Goal: Task Accomplishment & Management: Use online tool/utility

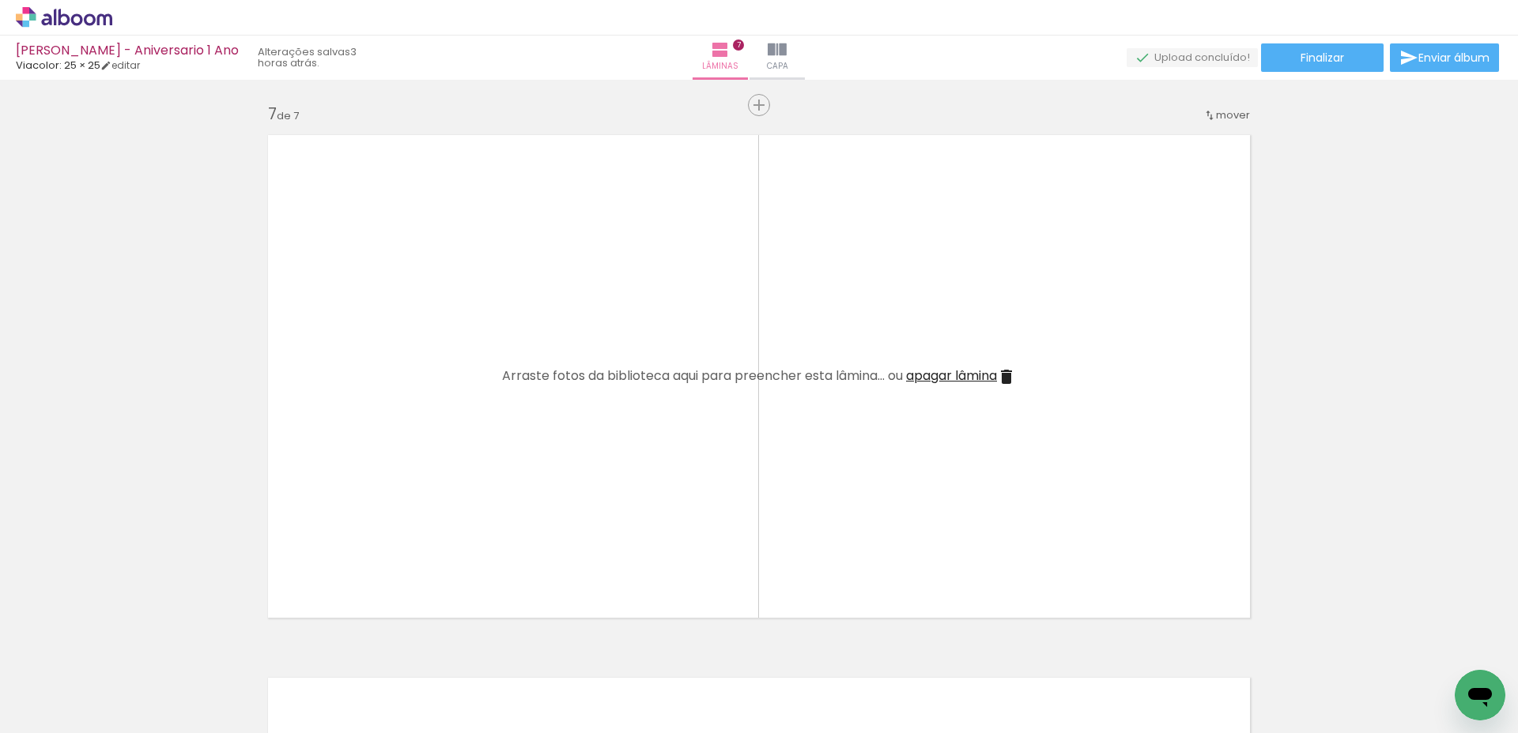
scroll to position [3154, 0]
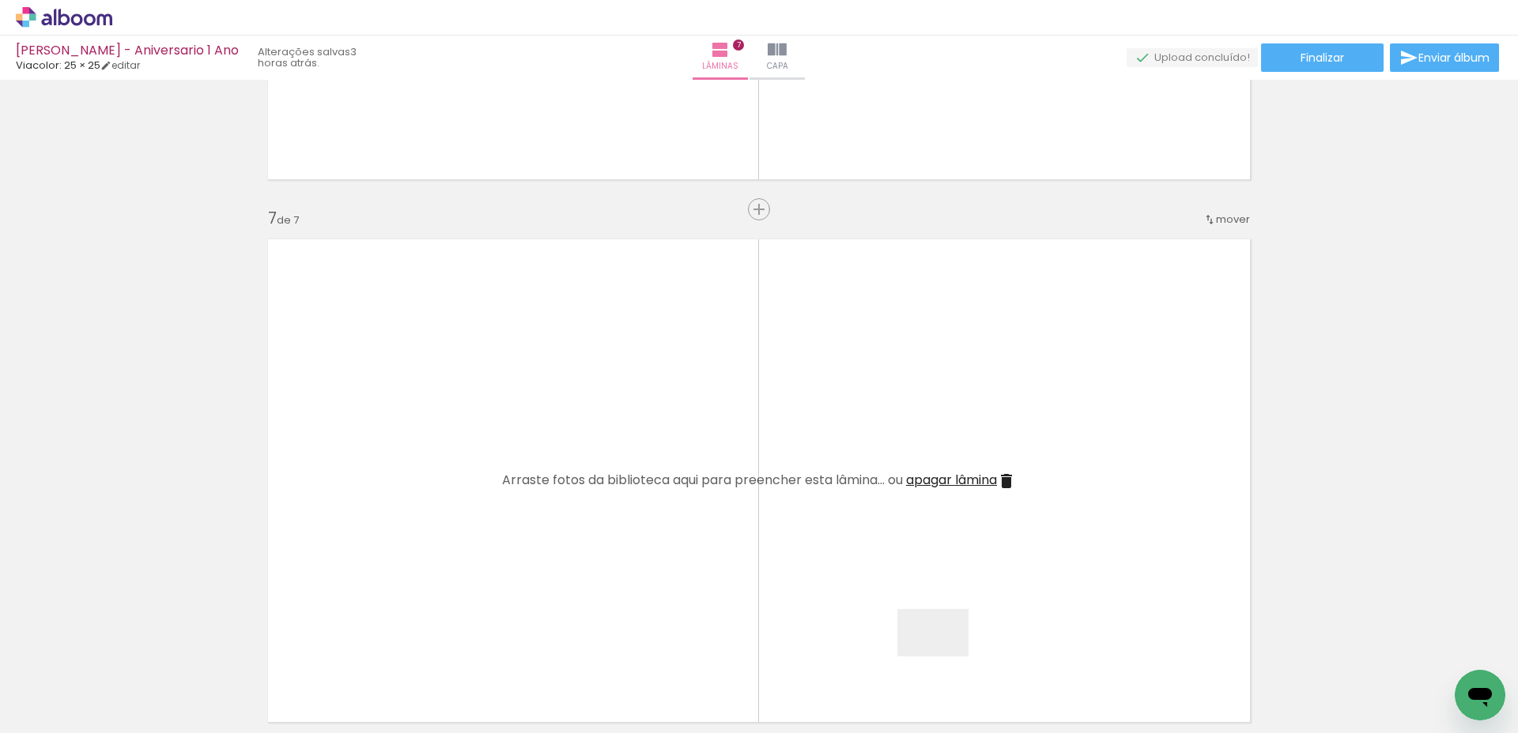
drag, startPoint x: 944, startPoint y: 657, endPoint x: 935, endPoint y: 612, distance: 46.0
click at [846, 552] on quentale-workspace at bounding box center [759, 366] width 1518 height 733
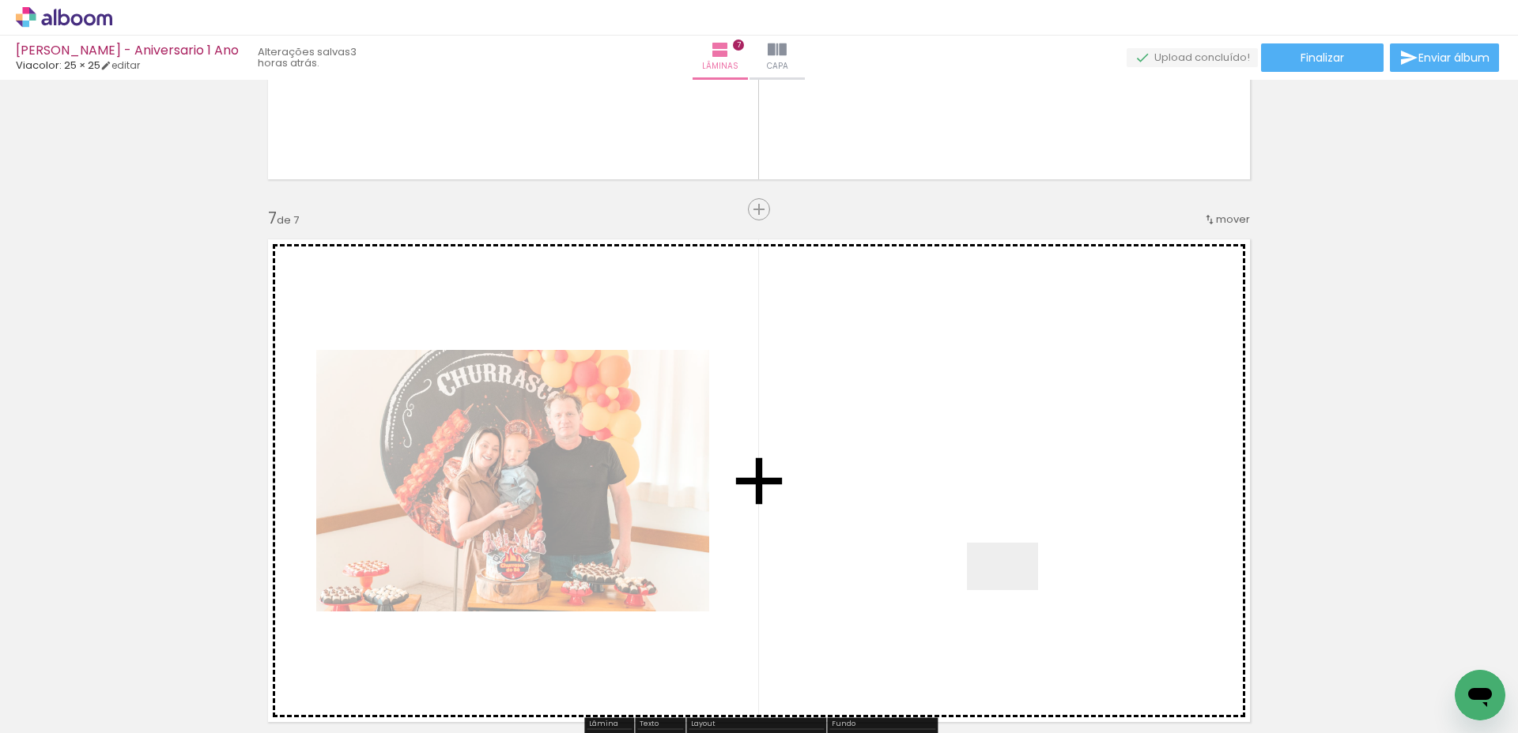
drag, startPoint x: 1049, startPoint y: 667, endPoint x: 1066, endPoint y: 639, distance: 32.7
click at [996, 550] on quentale-workspace at bounding box center [759, 366] width 1518 height 733
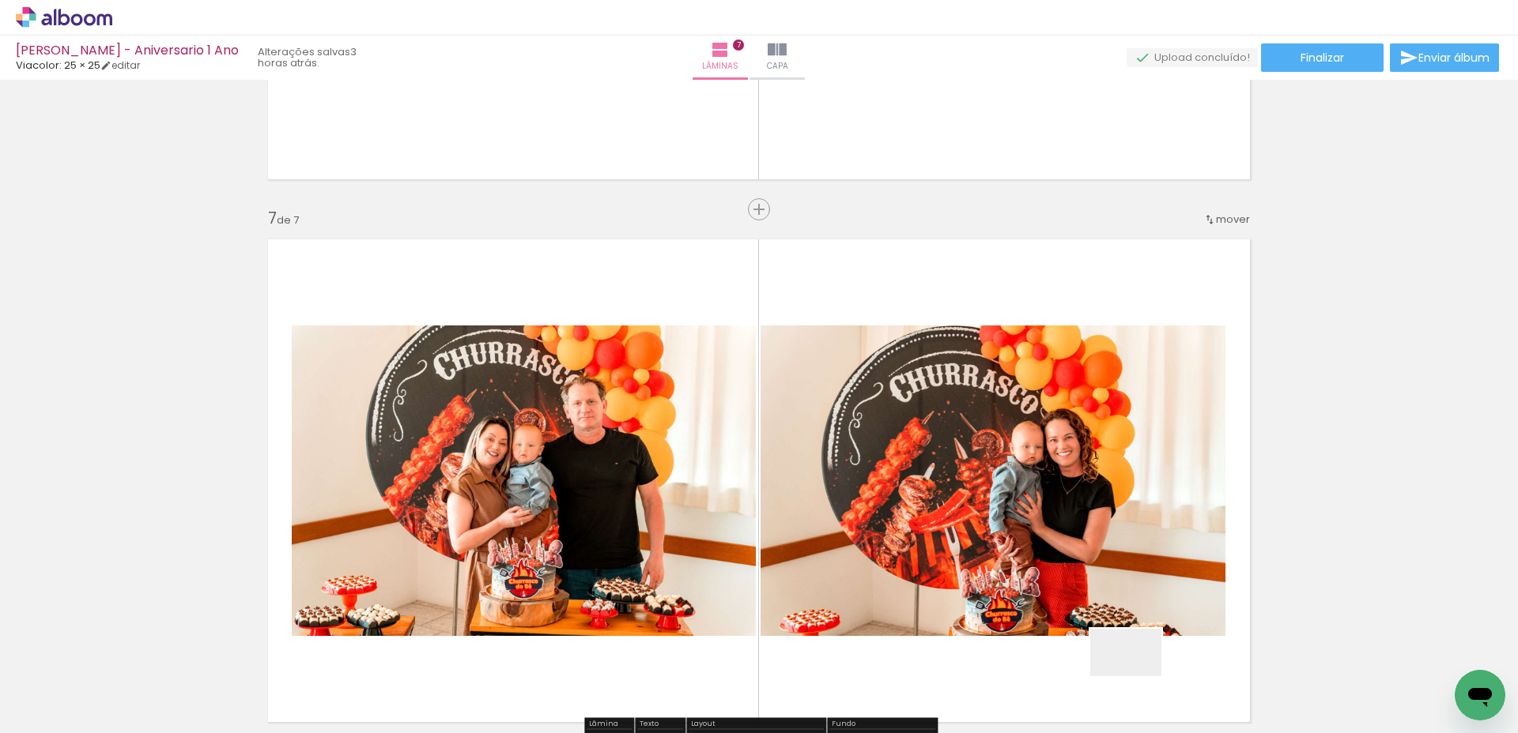
drag, startPoint x: 1144, startPoint y: 690, endPoint x: 1093, endPoint y: 610, distance: 94.9
click at [1060, 579] on quentale-workspace at bounding box center [759, 366] width 1518 height 733
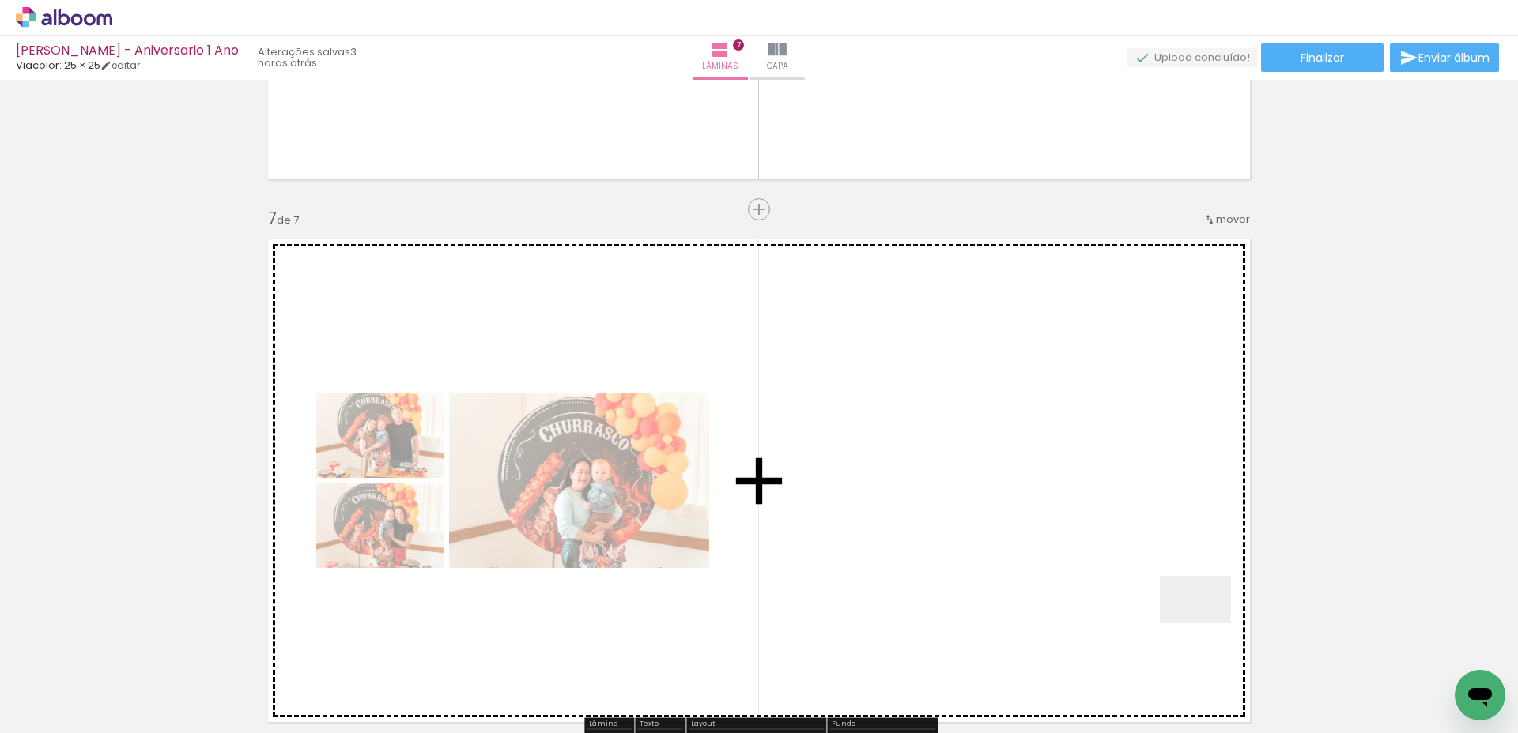
drag, startPoint x: 1207, startPoint y: 624, endPoint x: 1119, endPoint y: 542, distance: 119.7
click at [1129, 531] on quentale-workspace at bounding box center [759, 366] width 1518 height 733
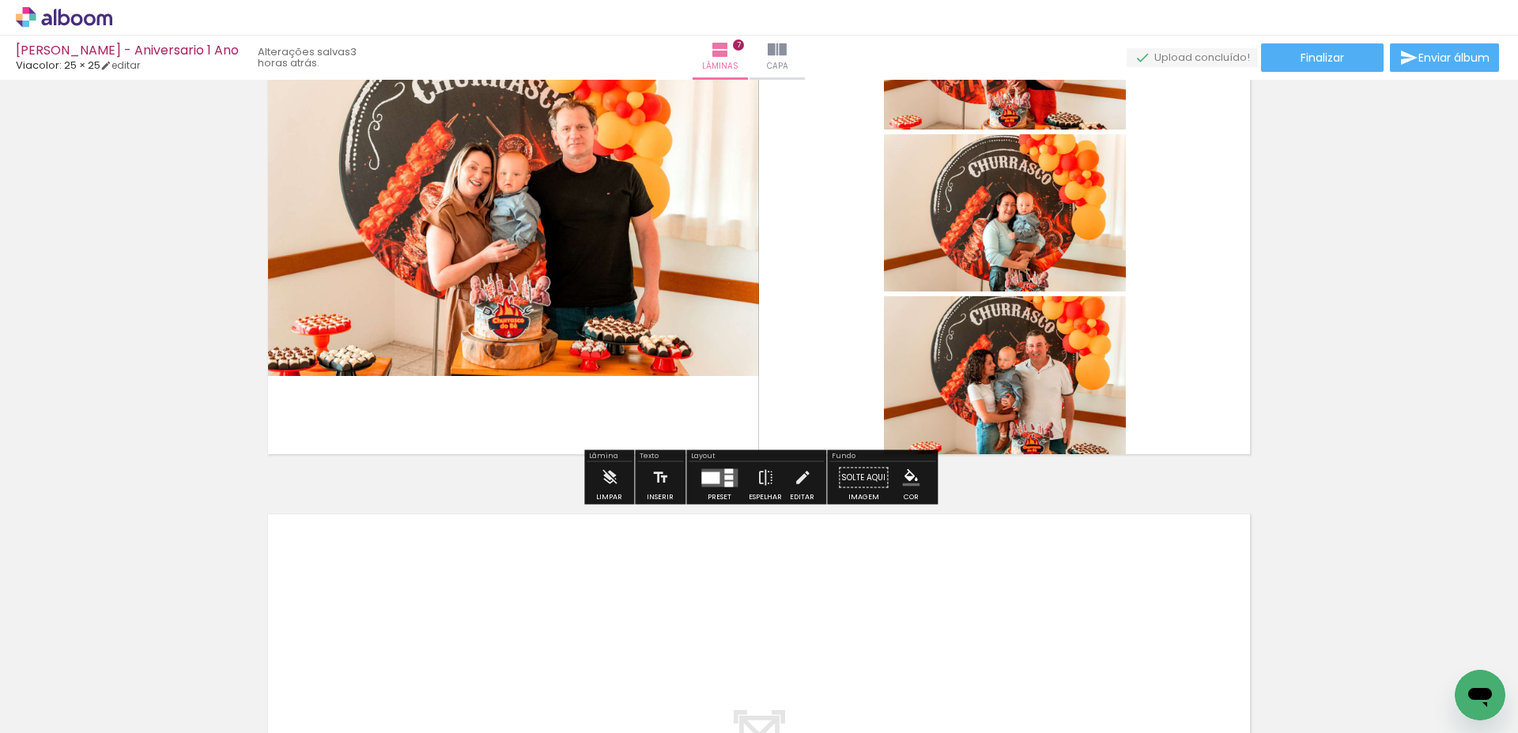
scroll to position [3433, 0]
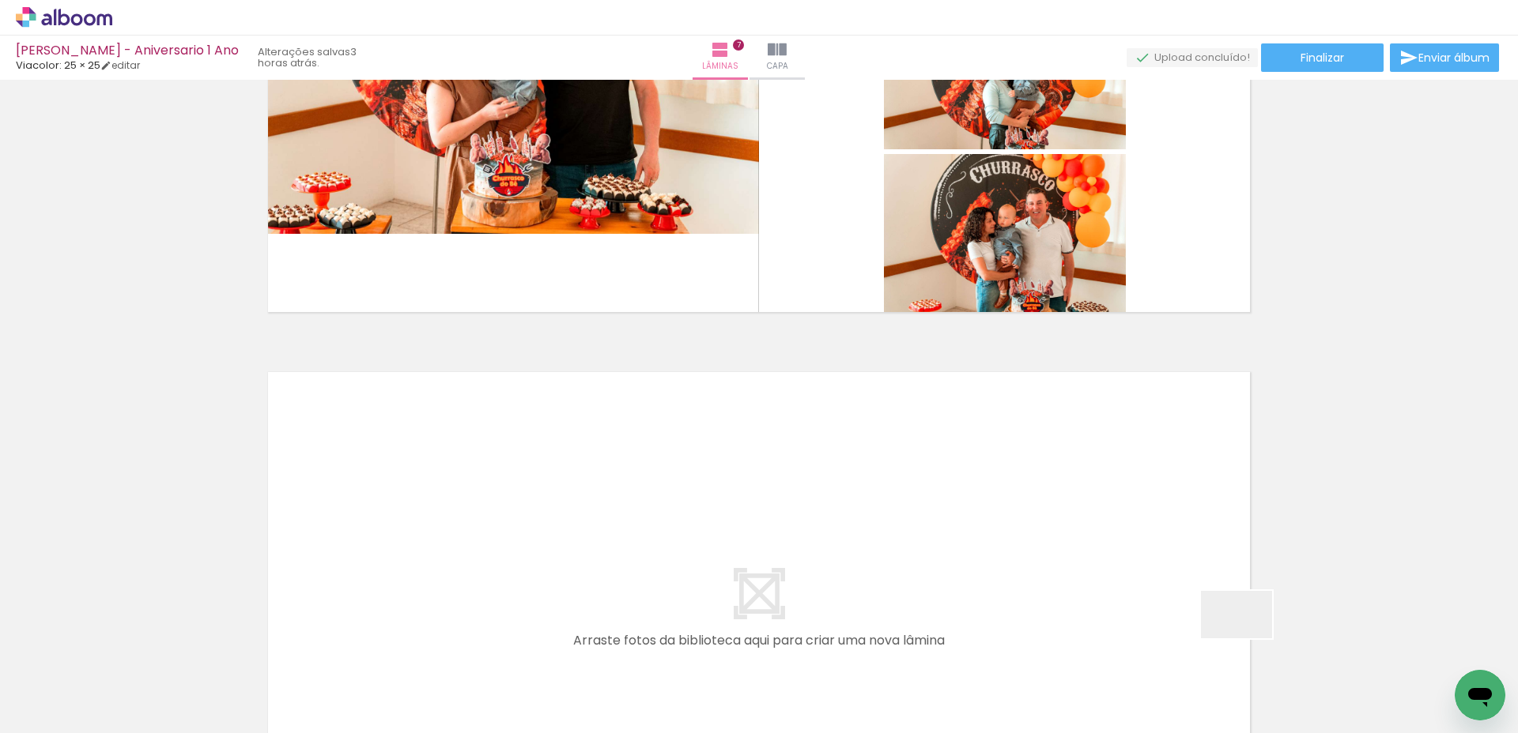
drag, startPoint x: 1310, startPoint y: 680, endPoint x: 1000, endPoint y: 526, distance: 346.4
click at [1000, 526] on quentale-workspace at bounding box center [759, 366] width 1518 height 733
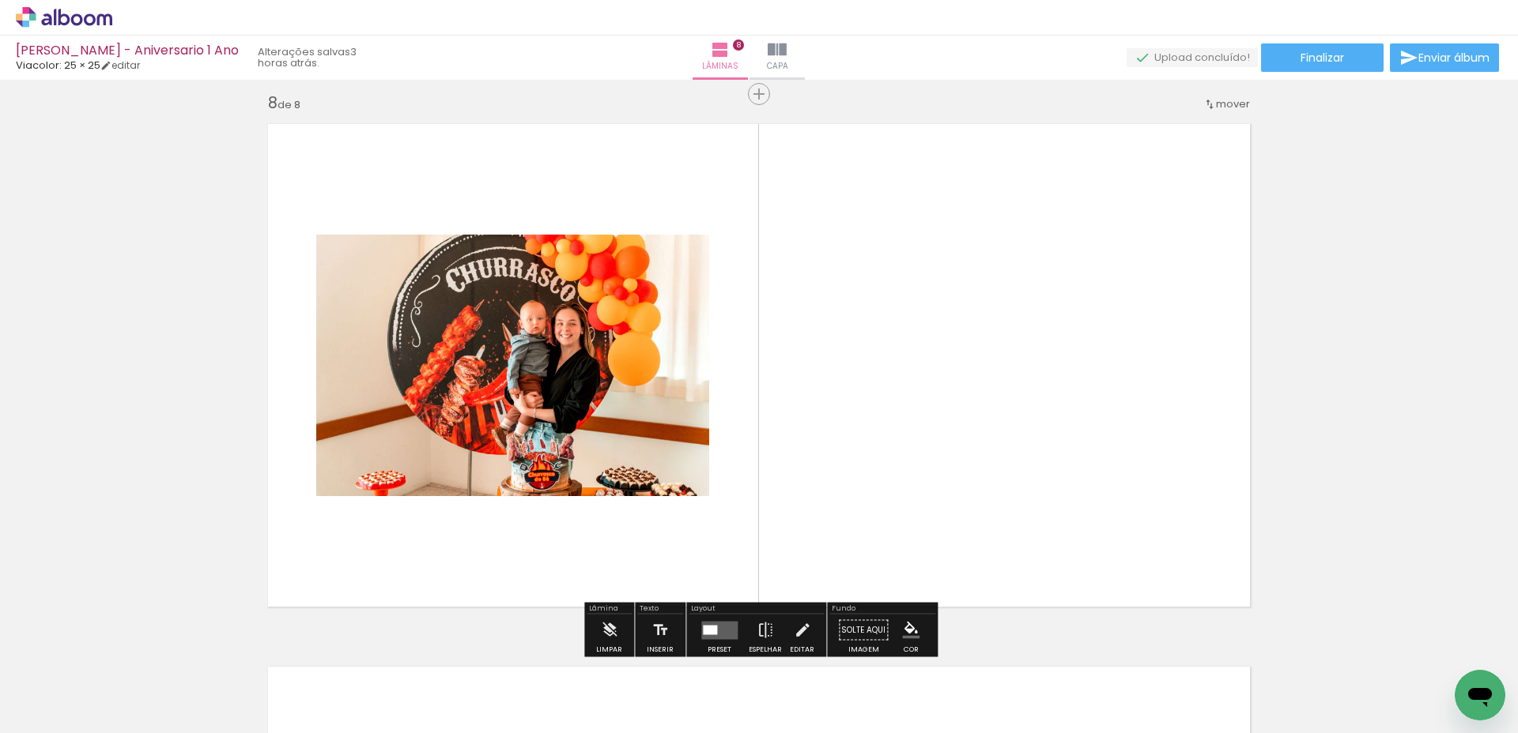
scroll to position [3821, 0]
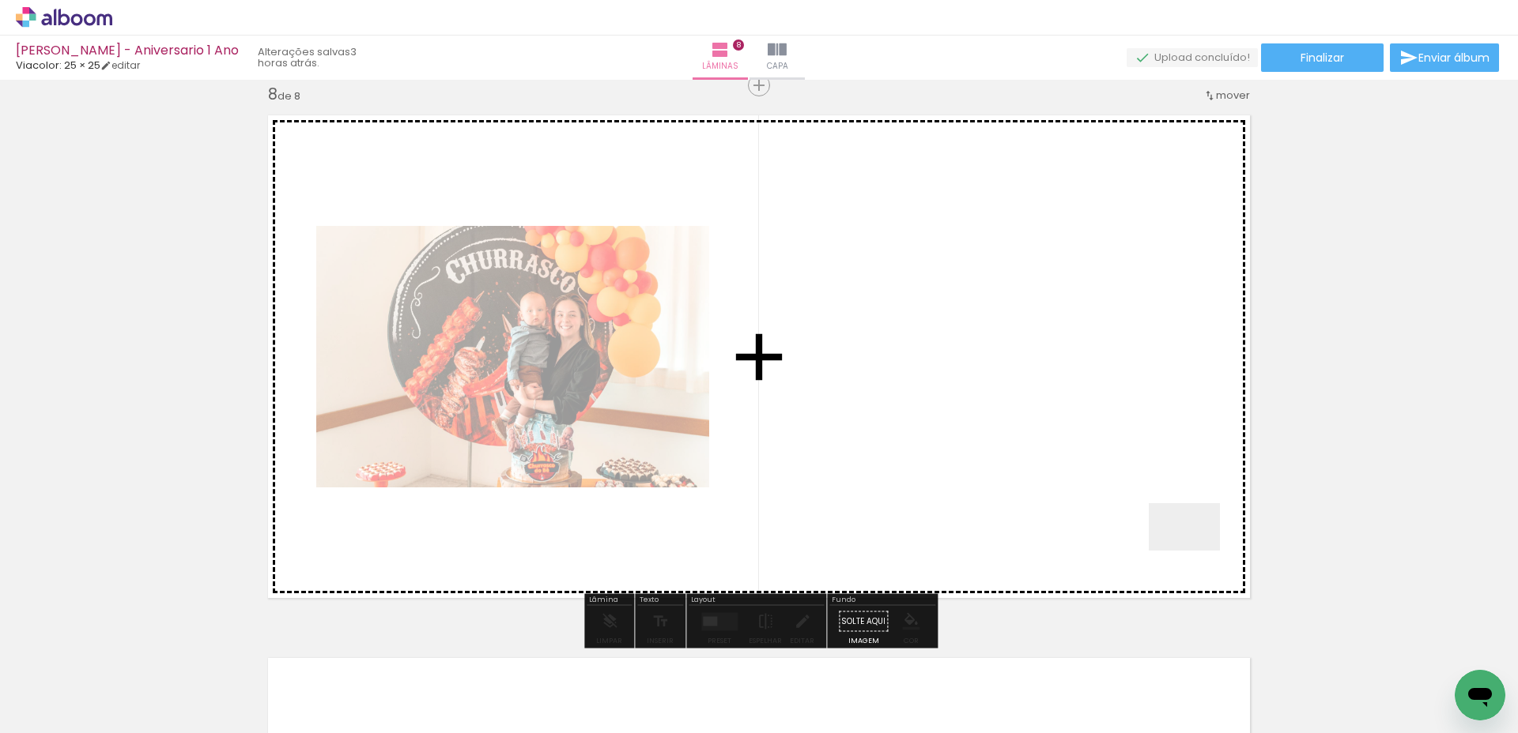
click at [1090, 484] on quentale-workspace at bounding box center [759, 366] width 1518 height 733
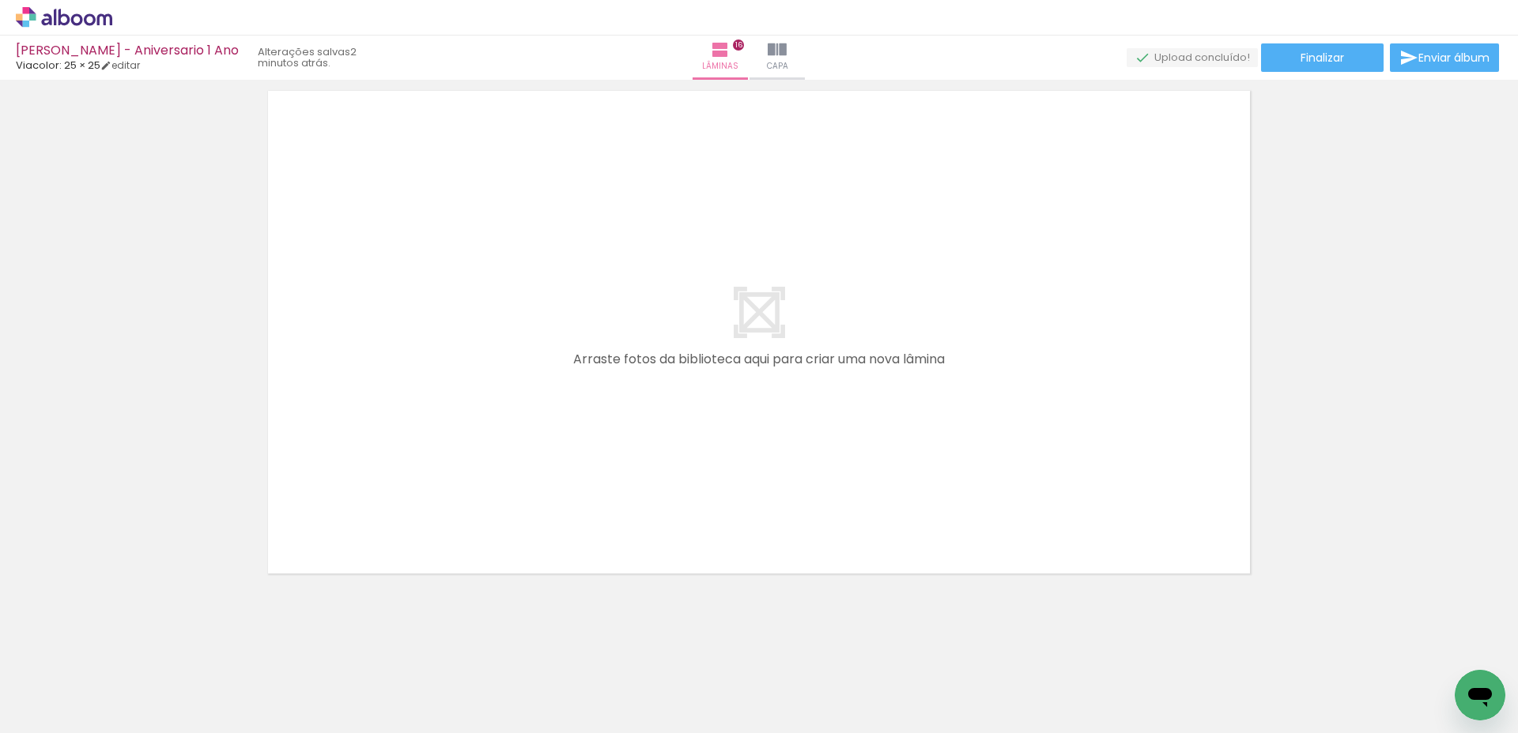
scroll to position [8738, 0]
click at [1317, 63] on span "Finalizar" at bounding box center [1321, 57] width 43 height 11
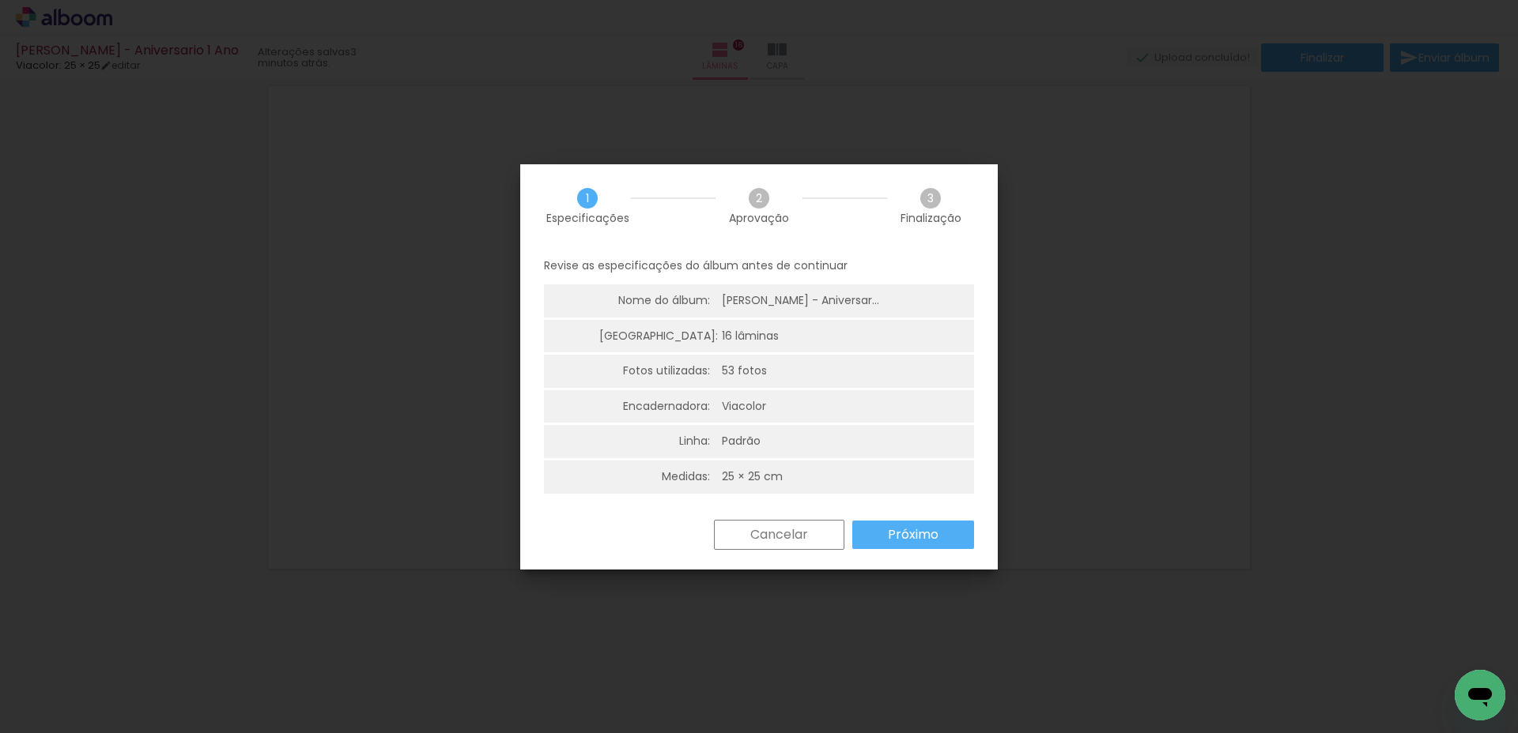
click at [941, 534] on paper-button "Próximo" at bounding box center [913, 535] width 122 height 28
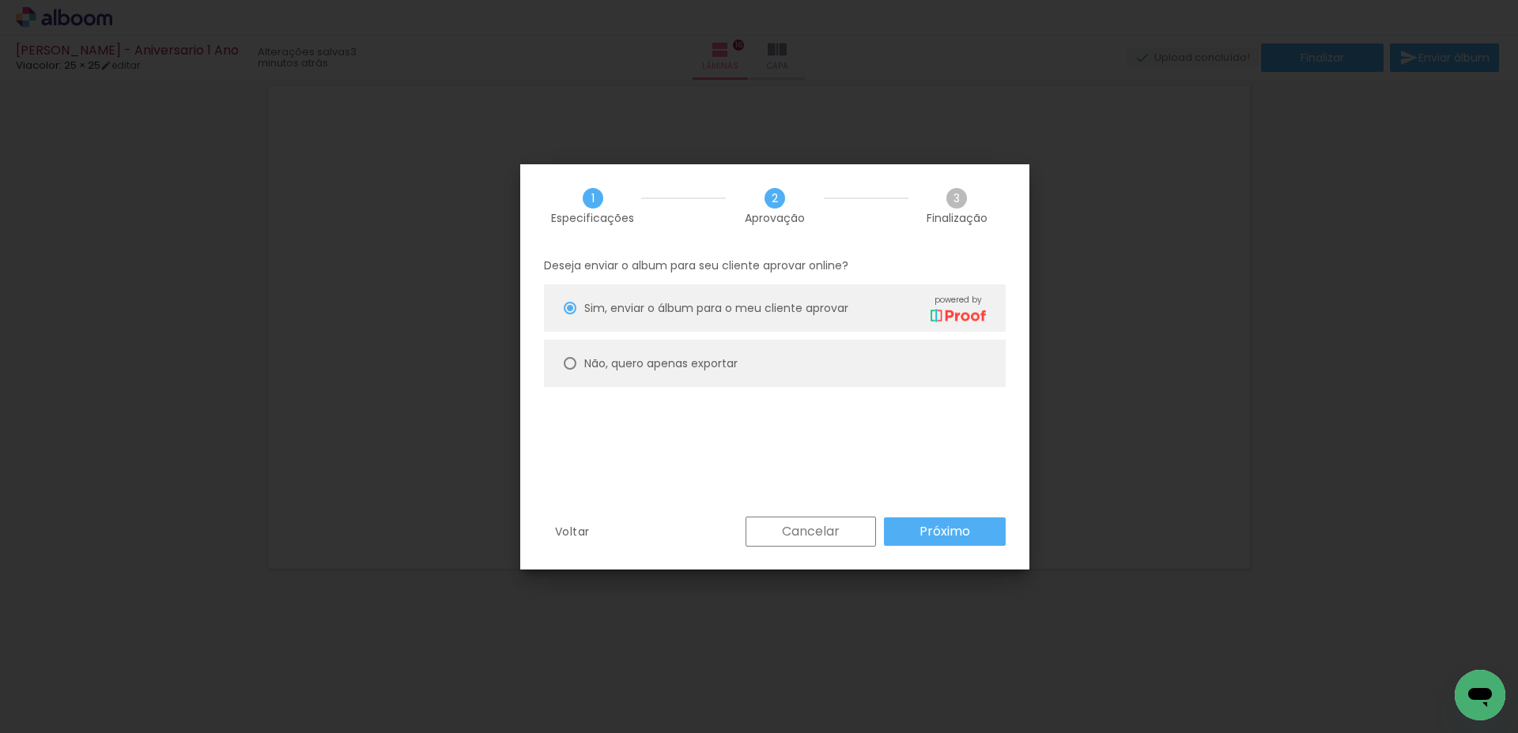
click at [617, 346] on paper-radio-button "Não, quero apenas exportar" at bounding box center [775, 363] width 462 height 47
type paper-radio-button "on"
click at [959, 516] on div "1 Especificações 2 Aprovação 3 Finalização Deseja enviar o album para seu clien…" at bounding box center [774, 366] width 509 height 405
click at [0, 0] on slot "Próximo" at bounding box center [0, 0] width 0 height 0
type input "Alta, 300 DPI"
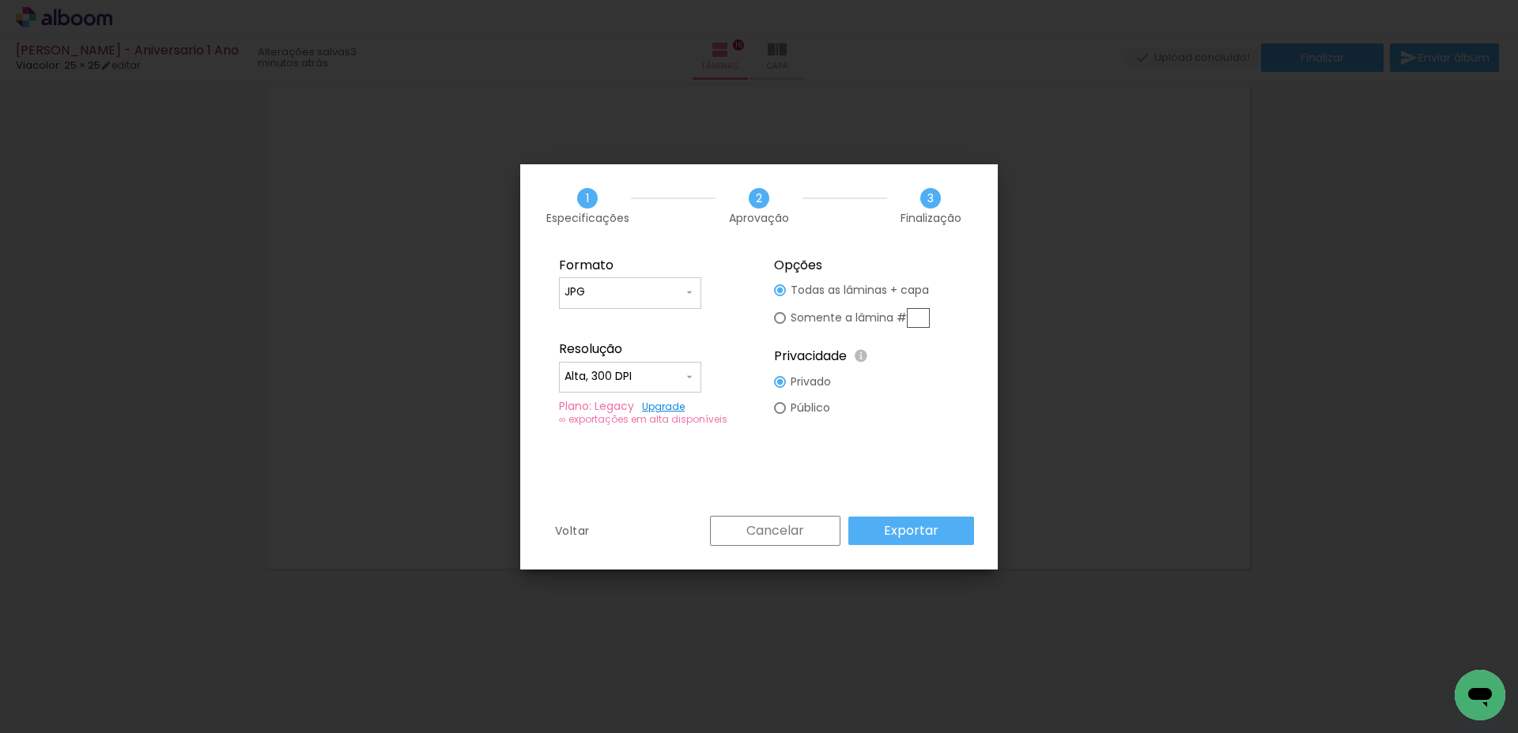
click at [0, 0] on slot "Exportar" at bounding box center [0, 0] width 0 height 0
